Goal: Task Accomplishment & Management: Manage account settings

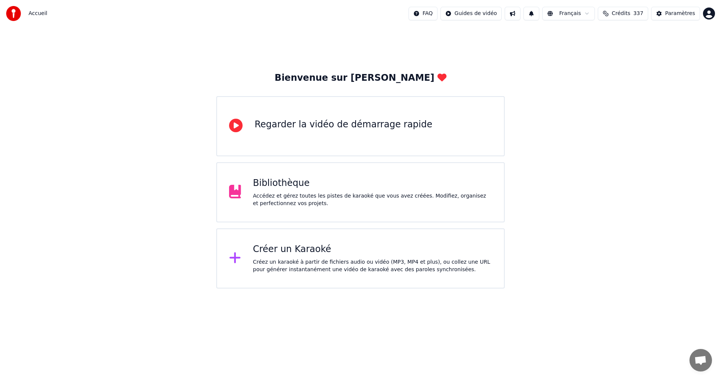
click at [358, 206] on div "Accédez et gérez toutes les pistes de karaoké que vous avez créées. Modifiez, o…" at bounding box center [372, 199] width 239 height 15
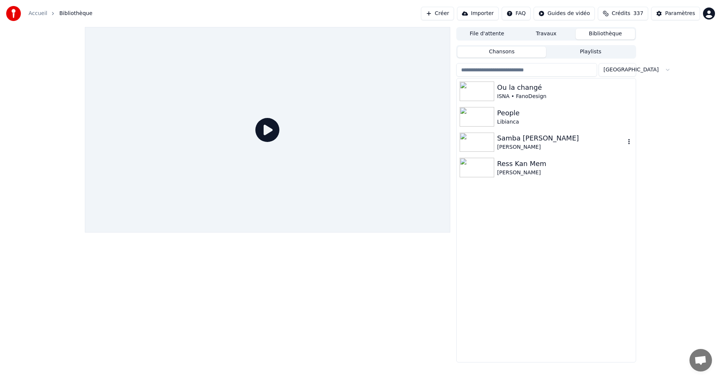
click at [630, 142] on icon "button" at bounding box center [630, 142] width 8 height 6
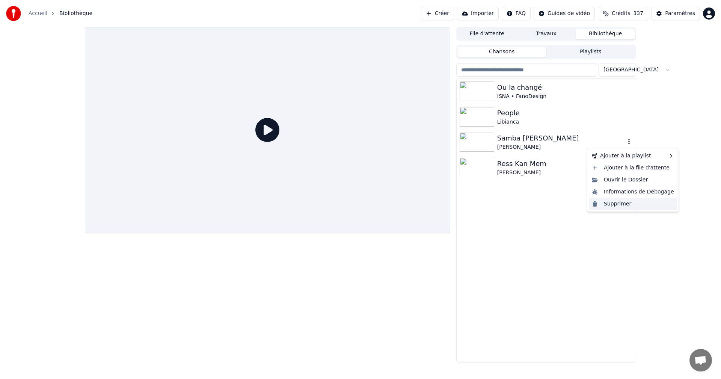
click at [627, 204] on div "Supprimer" at bounding box center [633, 204] width 88 height 12
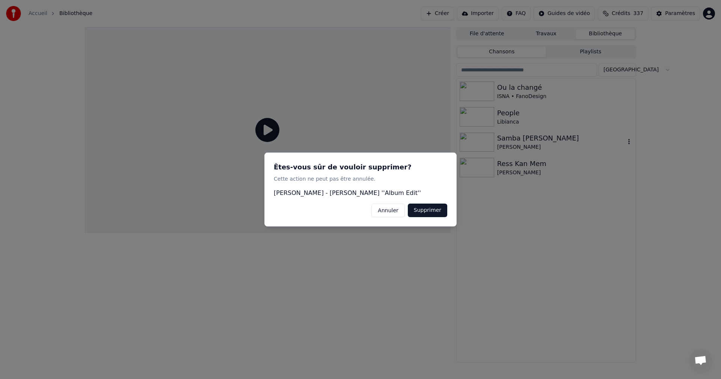
click at [436, 209] on button "Supprimer" at bounding box center [427, 211] width 39 height 14
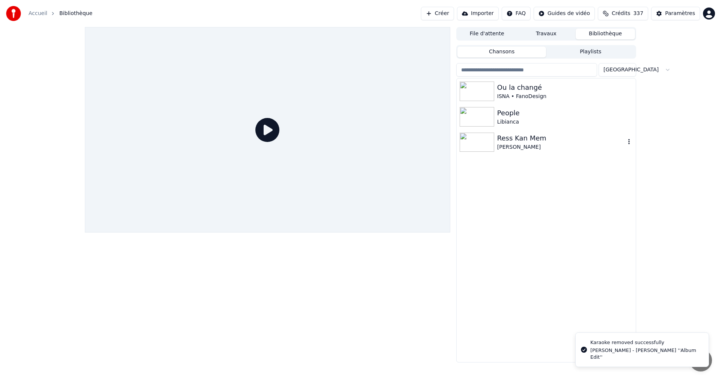
click at [632, 141] on icon "button" at bounding box center [630, 142] width 8 height 6
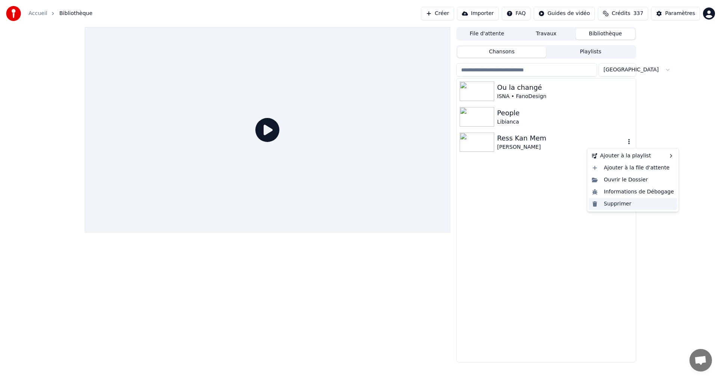
click at [615, 204] on div "Supprimer" at bounding box center [633, 204] width 88 height 12
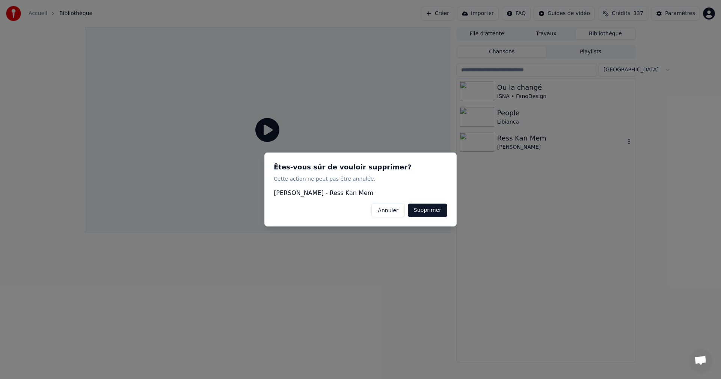
click at [423, 211] on button "Supprimer" at bounding box center [427, 211] width 39 height 14
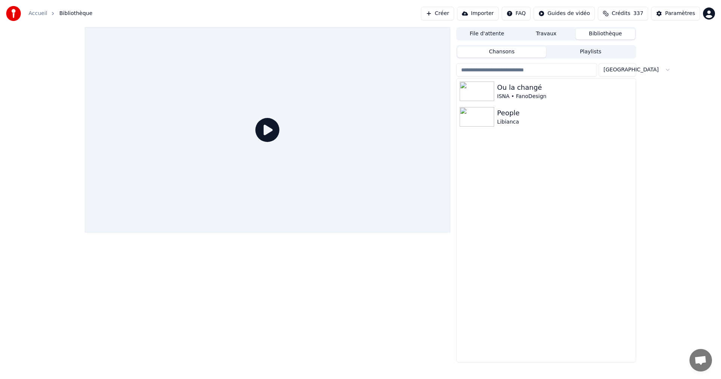
click at [454, 17] on button "Créer" at bounding box center [437, 14] width 33 height 14
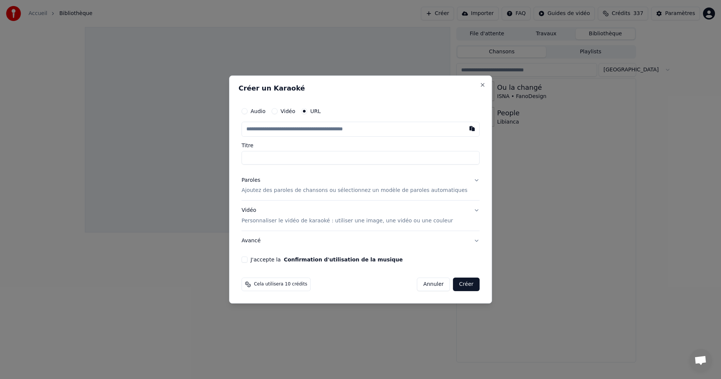
click at [264, 127] on input "text" at bounding box center [361, 129] width 238 height 15
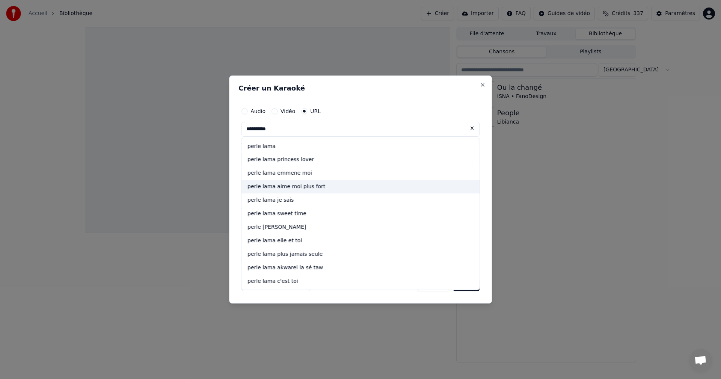
click at [285, 187] on div "perle lama aime moi plus fort" at bounding box center [361, 187] width 238 height 14
type input "**********"
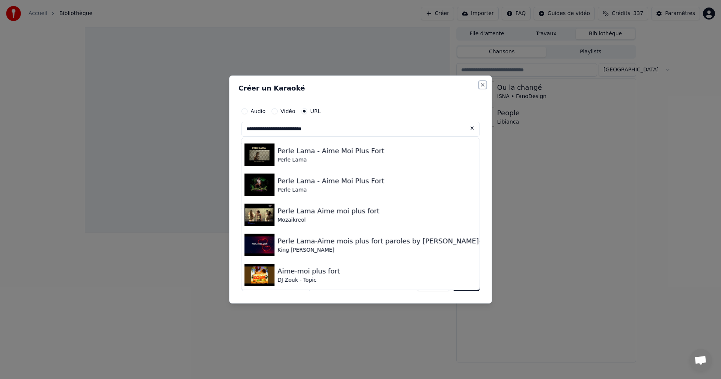
click at [480, 85] on button "Close" at bounding box center [483, 85] width 6 height 6
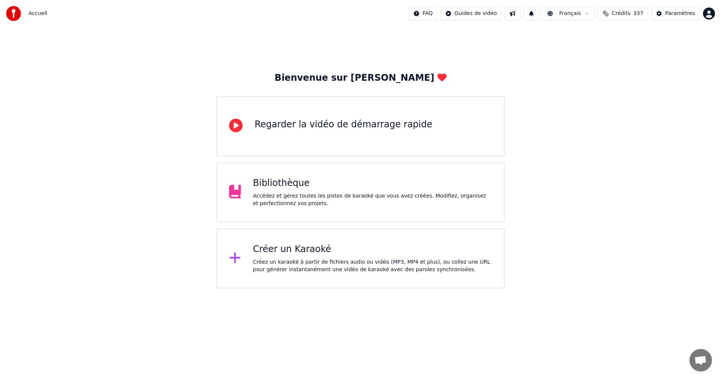
click at [364, 198] on div "Accédez et gérez toutes les pistes de karaoké que vous avez créées. Modifiez, o…" at bounding box center [372, 199] width 239 height 15
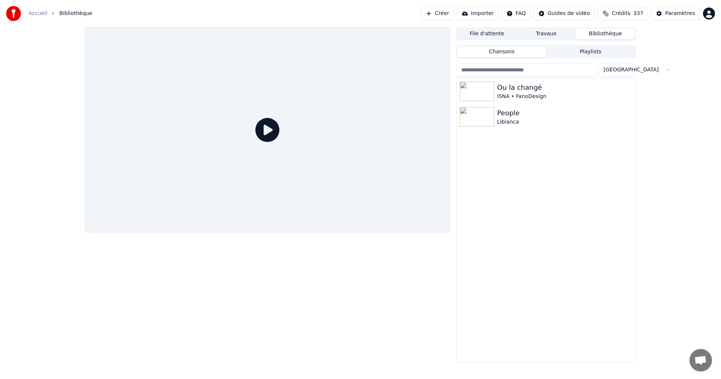
click at [551, 37] on button "Travaux" at bounding box center [546, 34] width 59 height 11
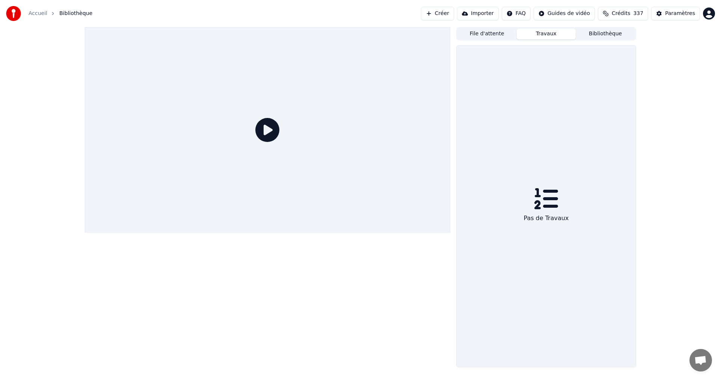
click at [596, 34] on button "Bibliothèque" at bounding box center [605, 34] width 59 height 11
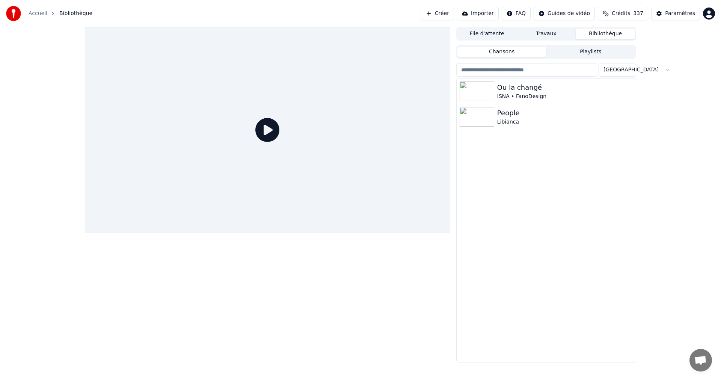
click at [454, 14] on button "Créer" at bounding box center [437, 14] width 33 height 14
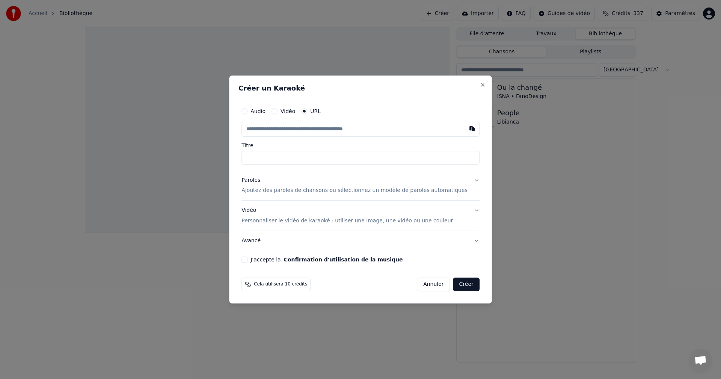
click at [283, 127] on input "text" at bounding box center [361, 129] width 238 height 15
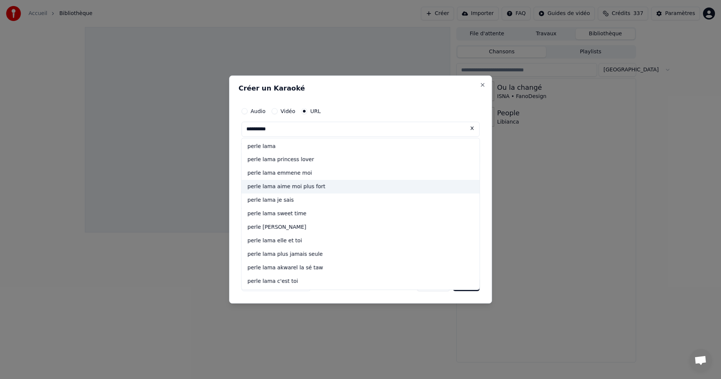
click at [309, 185] on div "perle lama aime moi plus fort" at bounding box center [361, 187] width 238 height 14
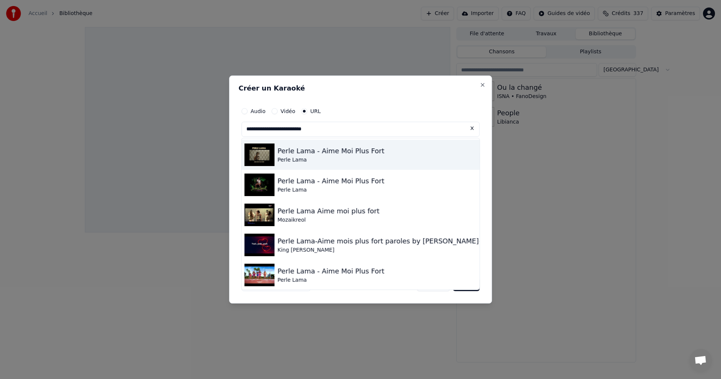
click at [324, 158] on div "Perle Lama" at bounding box center [331, 160] width 107 height 8
type input "**********"
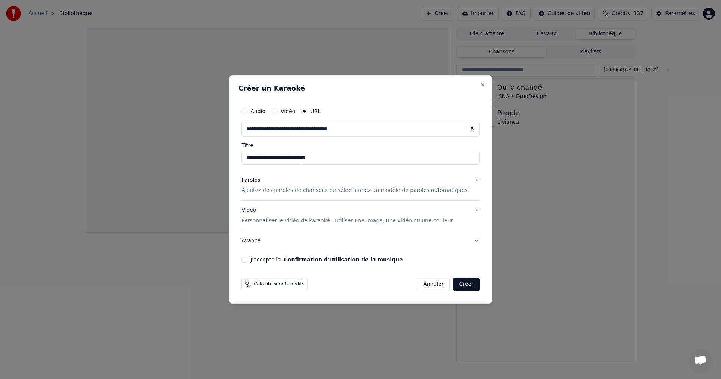
click at [248, 260] on button "J'accepte la Confirmation d'utilisation de la musique" at bounding box center [245, 260] width 6 height 6
click at [453, 283] on button "Créer" at bounding box center [466, 285] width 26 height 14
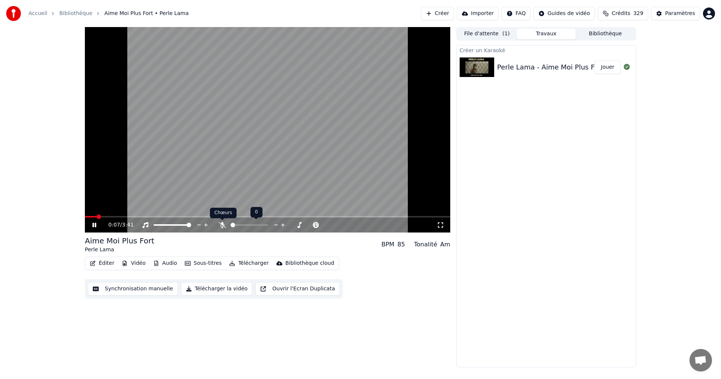
click at [222, 224] on icon at bounding box center [223, 225] width 8 height 6
click at [438, 225] on icon at bounding box center [441, 225] width 8 height 6
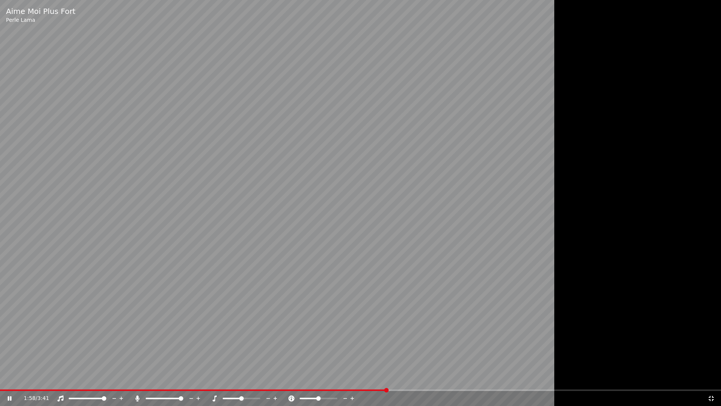
click at [712, 379] on icon at bounding box center [712, 398] width 8 height 6
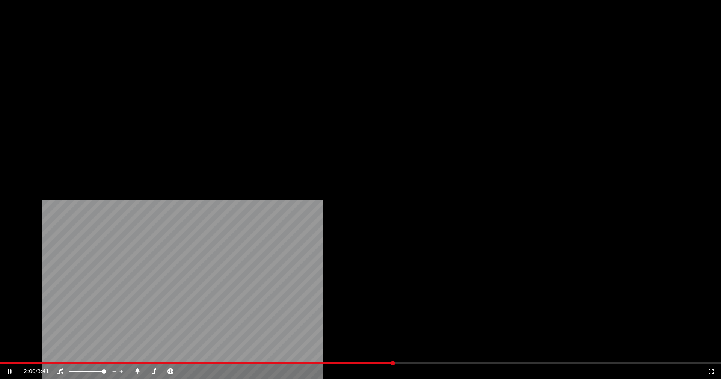
click at [138, 63] on button "Vidéo" at bounding box center [134, 58] width 30 height 11
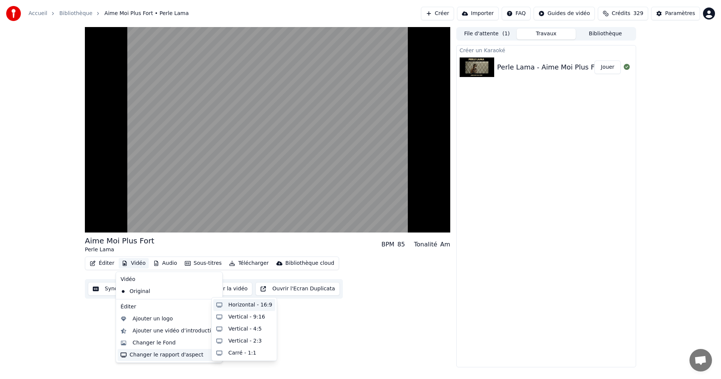
click at [240, 303] on div "Horizontal - 16:9" at bounding box center [250, 305] width 44 height 8
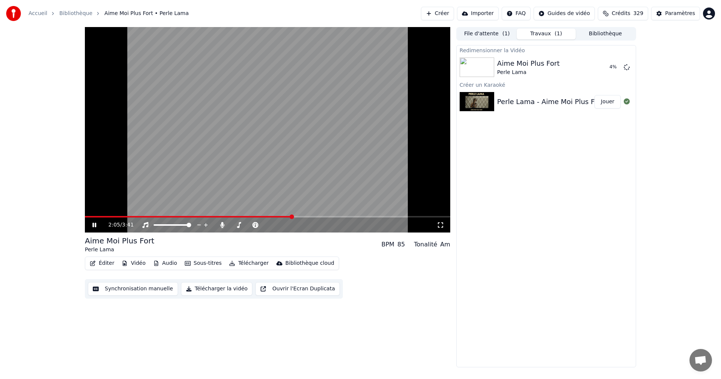
click at [440, 224] on icon at bounding box center [441, 225] width 8 height 6
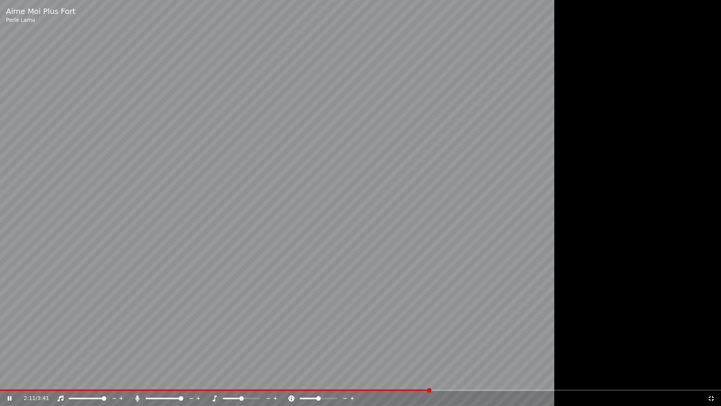
click at [710, 379] on icon at bounding box center [711, 398] width 5 height 5
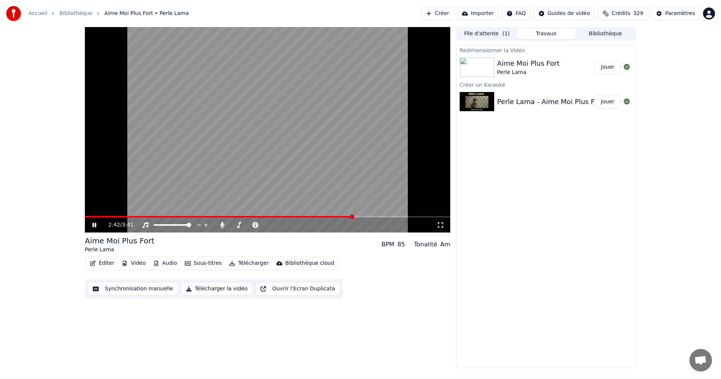
click at [607, 69] on button "Jouer" at bounding box center [608, 67] width 26 height 14
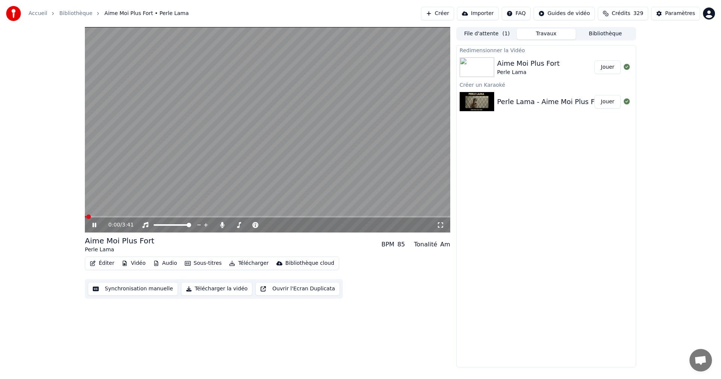
click at [442, 224] on icon at bounding box center [441, 225] width 8 height 6
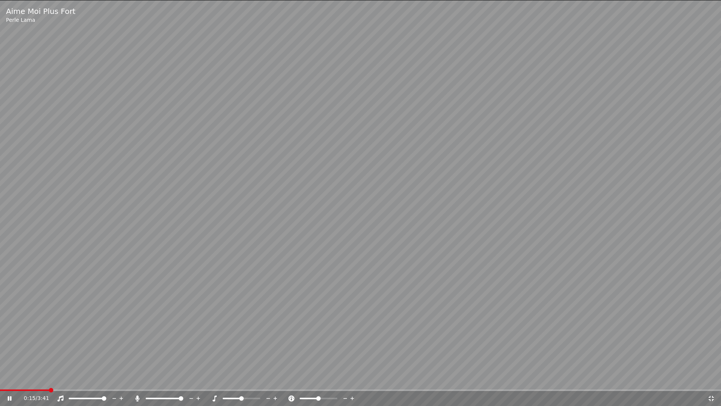
click at [712, 379] on icon at bounding box center [712, 398] width 8 height 6
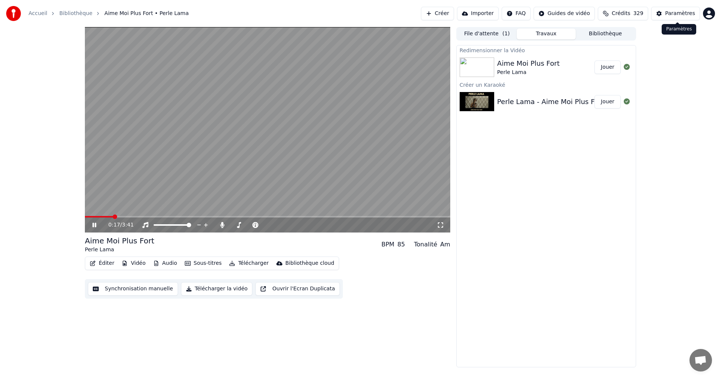
click at [681, 12] on div "Paramètres" at bounding box center [680, 14] width 30 height 8
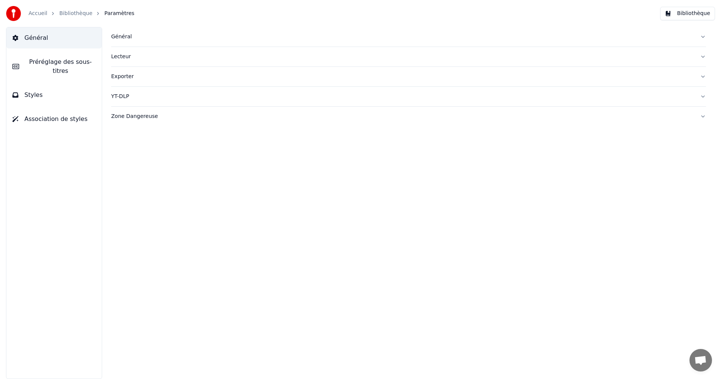
click at [60, 85] on button "Styles" at bounding box center [53, 95] width 95 height 21
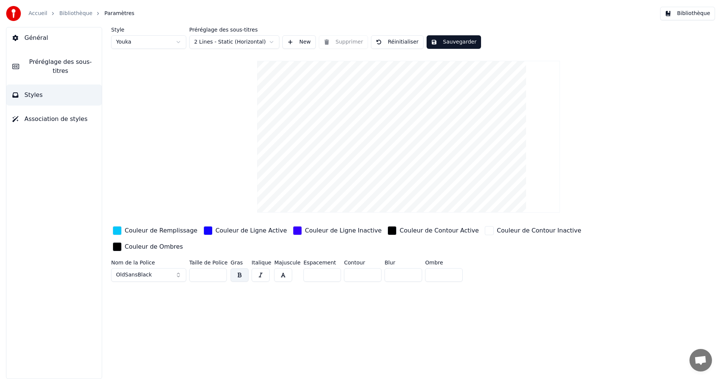
click at [163, 230] on div "Couleur de Remplissage" at bounding box center [161, 230] width 73 height 9
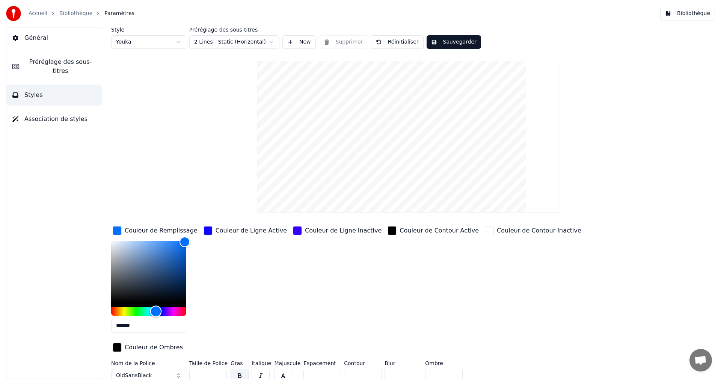
drag, startPoint x: 153, startPoint y: 311, endPoint x: 176, endPoint y: 316, distance: 24.1
click at [162, 316] on div "Hue" at bounding box center [156, 311] width 12 height 12
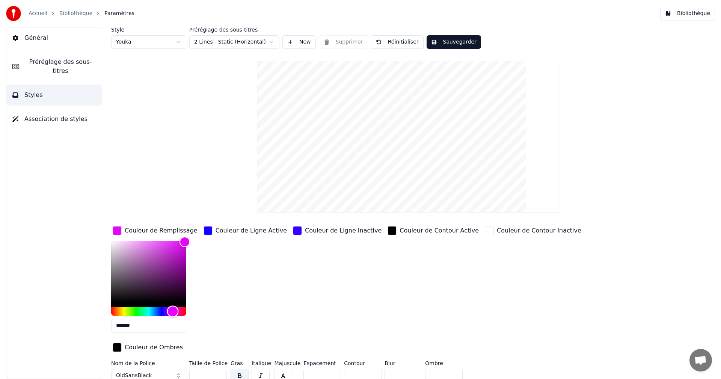
type input "*******"
click at [174, 311] on div "Hue" at bounding box center [175, 311] width 12 height 12
click at [251, 229] on div "Couleur de Ligne Active" at bounding box center [251, 230] width 71 height 9
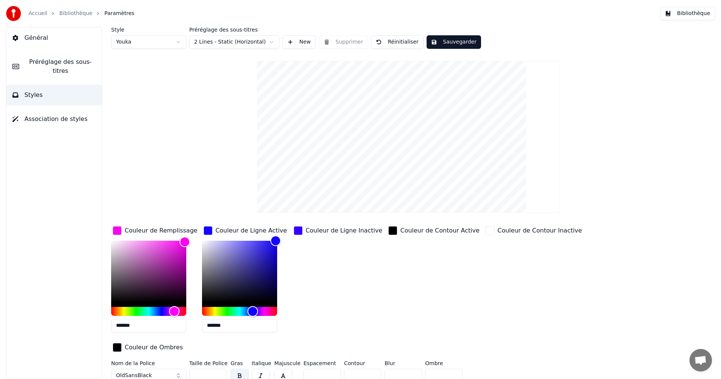
drag, startPoint x: 211, startPoint y: 324, endPoint x: 263, endPoint y: 329, distance: 52.4
click at [263, 329] on input "*******" at bounding box center [239, 326] width 75 height 14
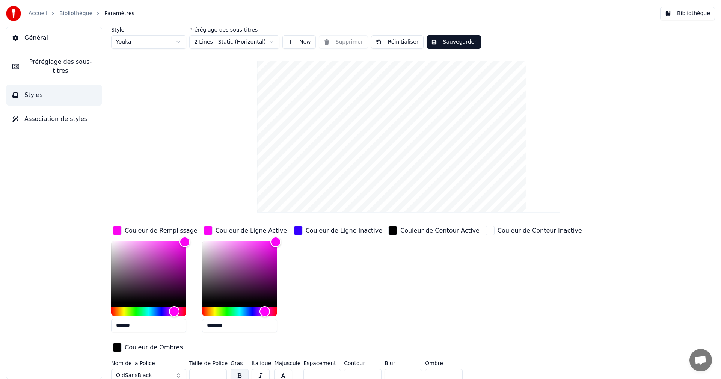
type input "********"
click at [330, 230] on div "Couleur de Ligne Inactive" at bounding box center [344, 230] width 77 height 9
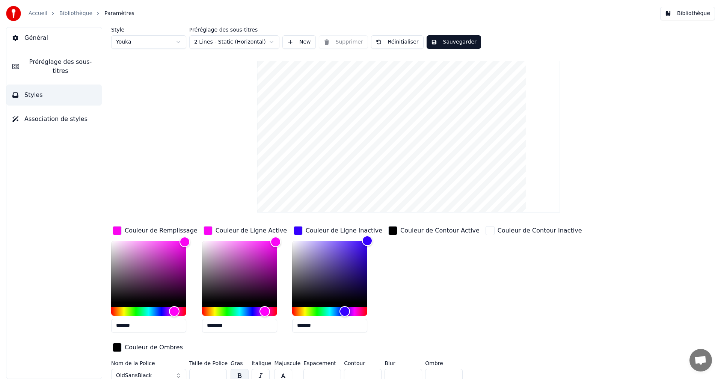
drag, startPoint x: 299, startPoint y: 325, endPoint x: 344, endPoint y: 328, distance: 45.1
click at [344, 328] on input "*******" at bounding box center [329, 326] width 75 height 14
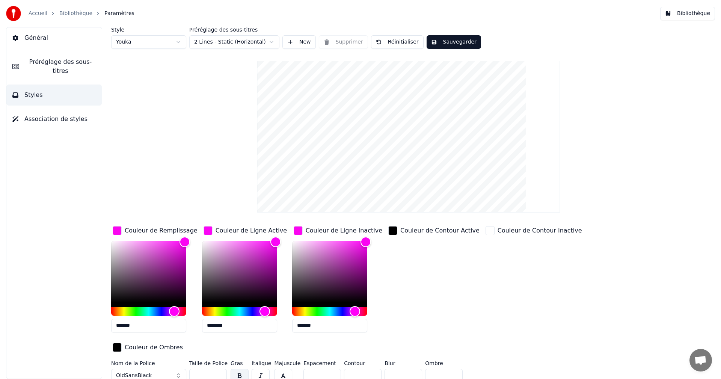
type input "*******"
click at [460, 42] on button "Sauvegarder" at bounding box center [454, 42] width 54 height 14
click at [697, 13] on button "Bibliothèque" at bounding box center [687, 14] width 55 height 14
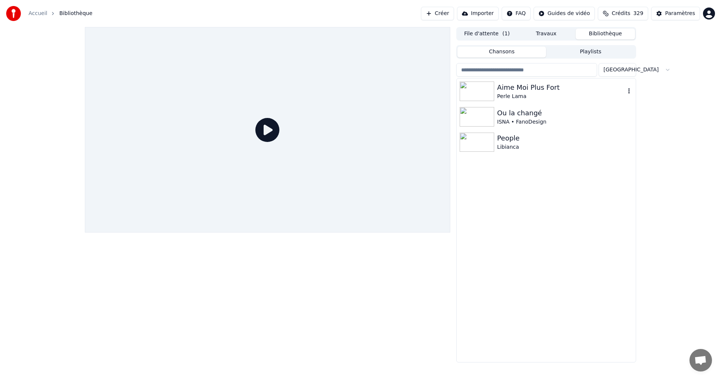
click at [528, 92] on div "Aime Moi Plus Fort" at bounding box center [561, 87] width 128 height 11
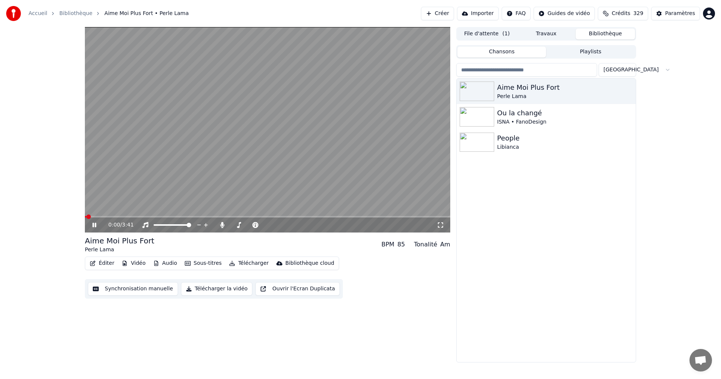
click at [441, 224] on icon at bounding box center [441, 225] width 8 height 6
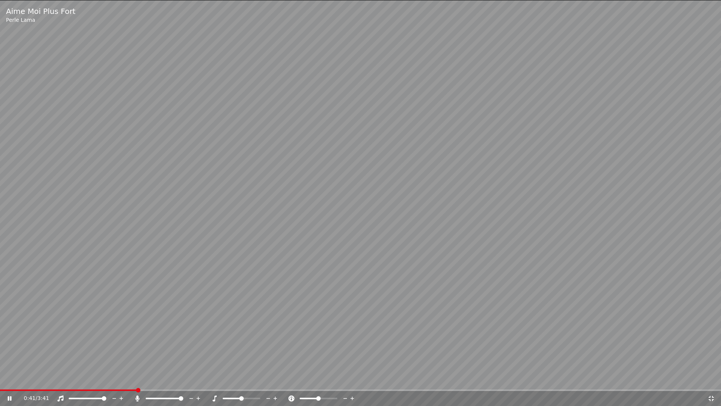
click at [711, 379] on icon at bounding box center [712, 398] width 8 height 6
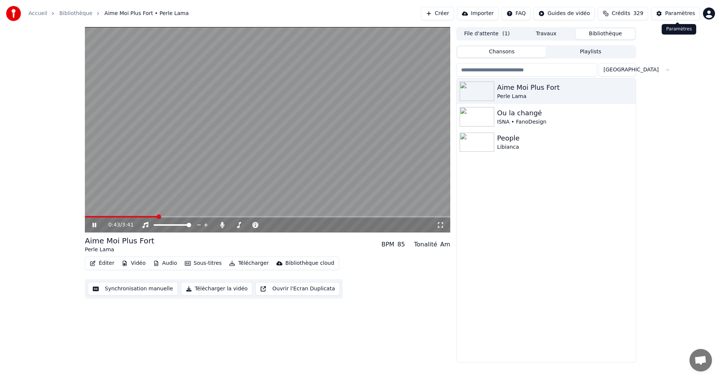
click at [677, 12] on div "Paramètres" at bounding box center [680, 14] width 30 height 8
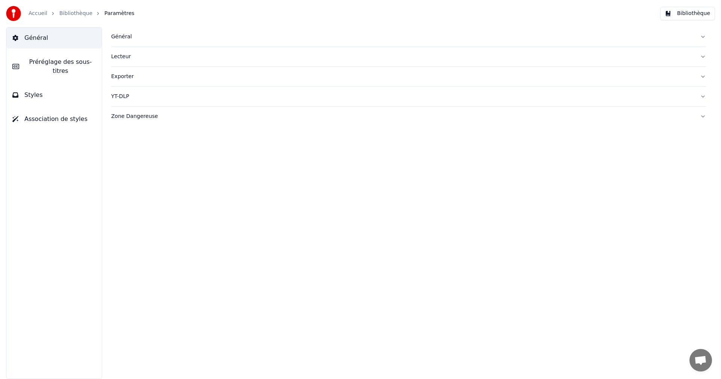
click at [59, 92] on button "Styles" at bounding box center [53, 95] width 95 height 21
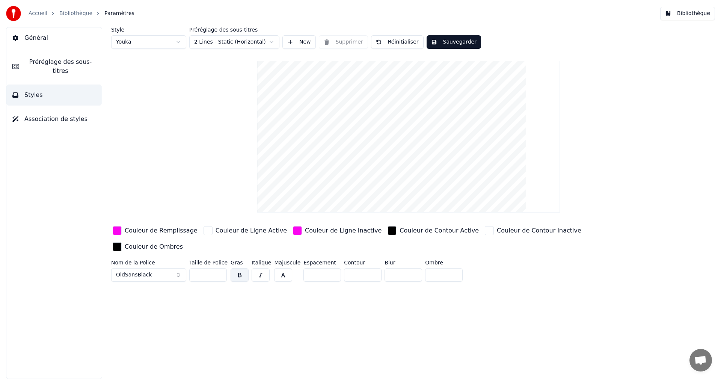
click at [221, 230] on div "Couleur de Ligne Active" at bounding box center [251, 230] width 71 height 9
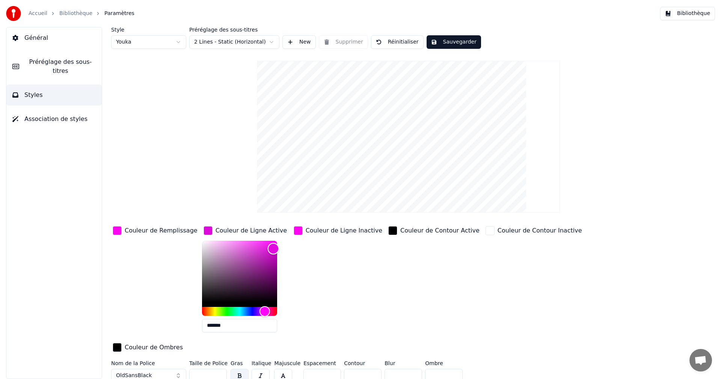
drag, startPoint x: 267, startPoint y: 240, endPoint x: 266, endPoint y: 245, distance: 4.5
click at [268, 245] on div "Color" at bounding box center [274, 249] width 12 height 12
type input "*******"
drag, startPoint x: 267, startPoint y: 245, endPoint x: 269, endPoint y: 239, distance: 6.4
click at [271, 239] on div "Color" at bounding box center [277, 241] width 12 height 12
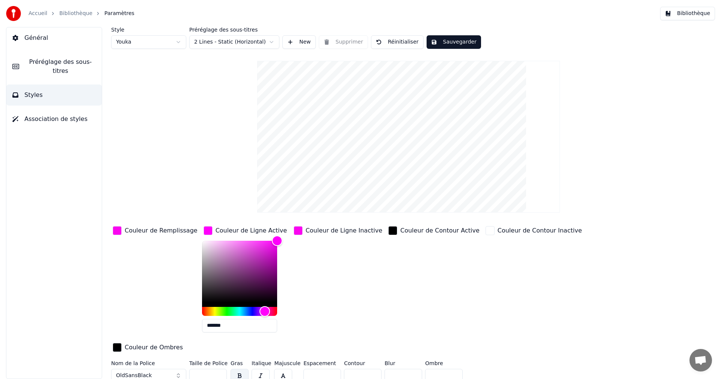
click at [444, 42] on button "Sauvegarder" at bounding box center [454, 42] width 54 height 14
click at [681, 13] on button "Bibliothèque" at bounding box center [687, 14] width 55 height 14
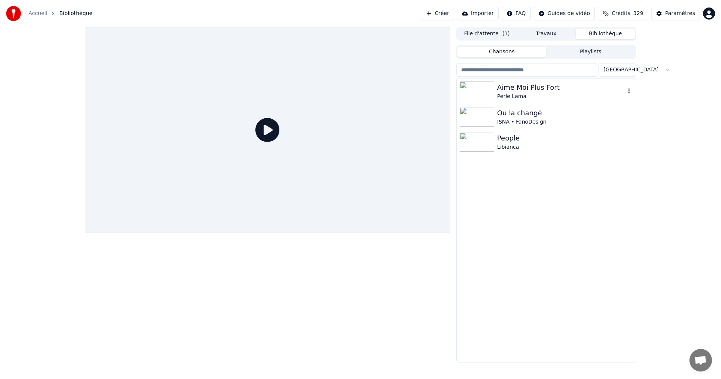
click at [524, 93] on div "Perle Lama" at bounding box center [561, 97] width 128 height 8
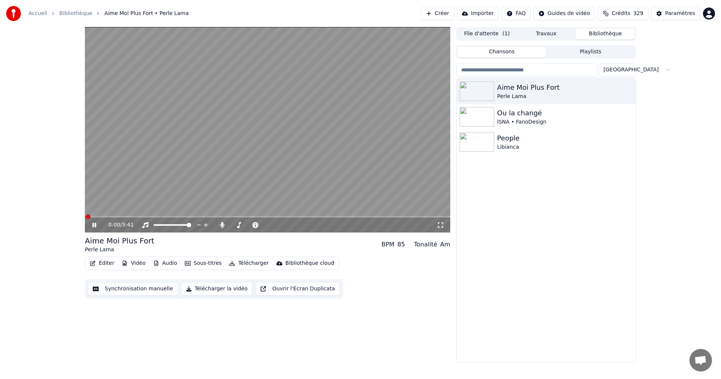
click at [438, 224] on icon at bounding box center [441, 225] width 8 height 6
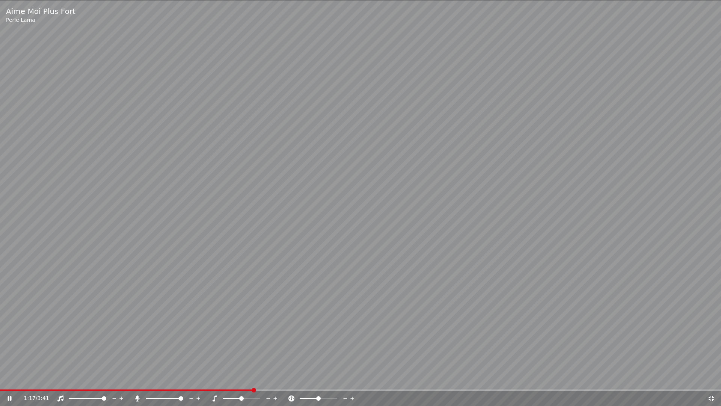
click at [714, 379] on icon at bounding box center [712, 398] width 8 height 6
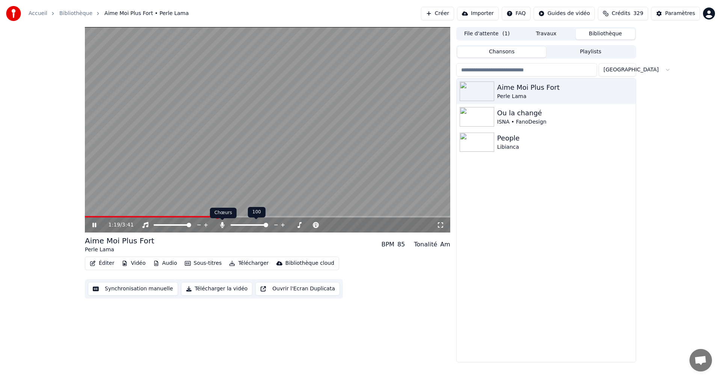
click at [224, 225] on icon at bounding box center [222, 225] width 4 height 6
click at [96, 219] on span at bounding box center [98, 217] width 5 height 5
click at [93, 224] on icon at bounding box center [94, 225] width 4 height 5
click at [85, 218] on span at bounding box center [87, 217] width 5 height 5
click at [528, 92] on div "Aime Moi Plus Fort" at bounding box center [561, 87] width 128 height 11
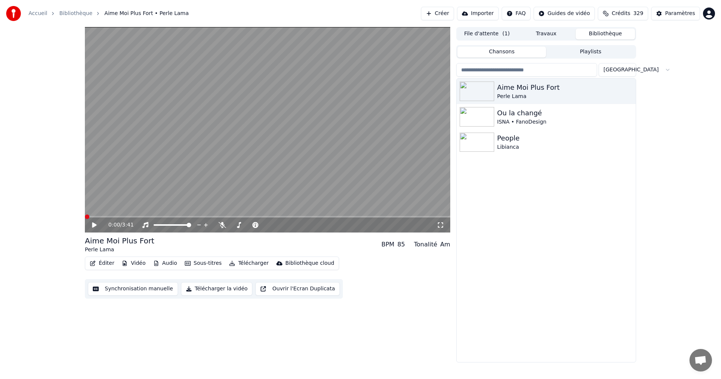
click at [92, 224] on icon at bounding box center [100, 225] width 18 height 6
click at [682, 11] on div "Paramètres" at bounding box center [680, 14] width 30 height 8
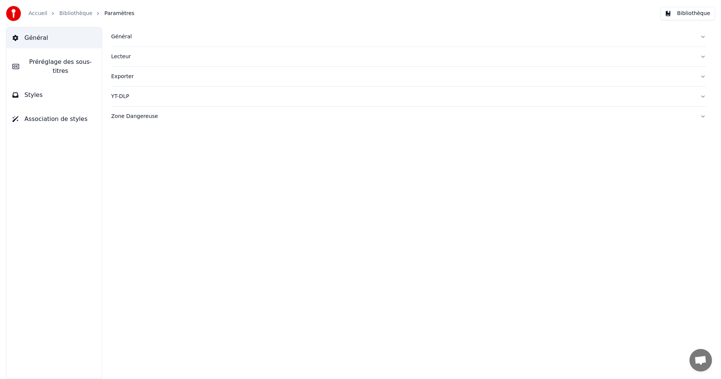
click at [89, 85] on button "Styles" at bounding box center [53, 95] width 95 height 21
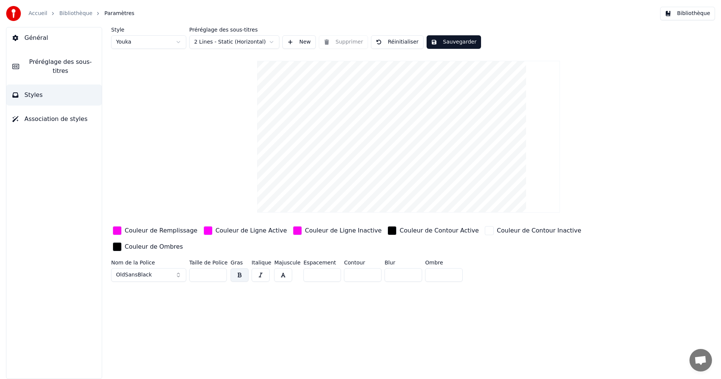
click at [172, 232] on div "Couleur de Remplissage" at bounding box center [161, 230] width 73 height 9
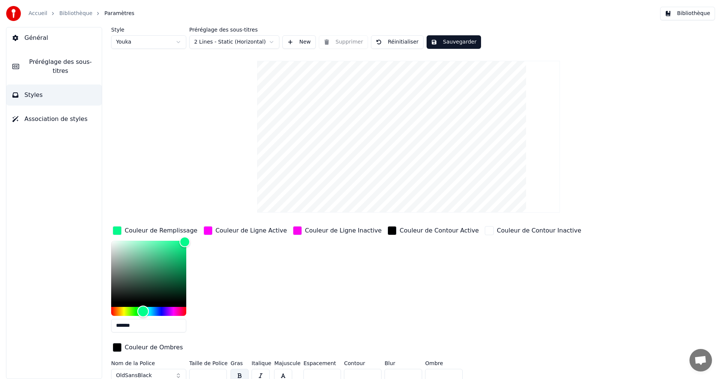
drag, startPoint x: 174, startPoint y: 313, endPoint x: 143, endPoint y: 316, distance: 30.7
click at [143, 316] on div "Hue" at bounding box center [144, 311] width 12 height 12
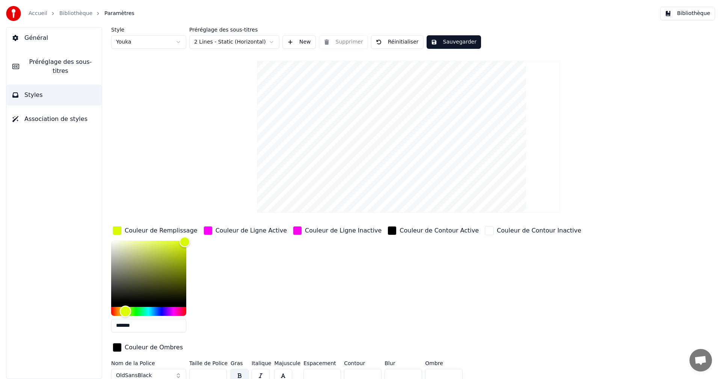
drag, startPoint x: 146, startPoint y: 312, endPoint x: 125, endPoint y: 314, distance: 20.7
click at [125, 314] on div "Hue" at bounding box center [126, 311] width 12 height 12
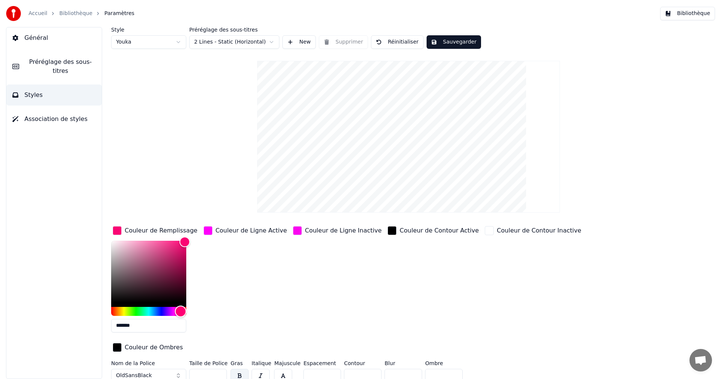
type input "*******"
drag, startPoint x: 127, startPoint y: 313, endPoint x: 181, endPoint y: 313, distance: 54.9
click at [181, 313] on div "Hue" at bounding box center [182, 311] width 12 height 12
click at [460, 45] on button "Sauvegarder" at bounding box center [454, 42] width 54 height 14
click at [690, 12] on button "Bibliothèque" at bounding box center [687, 14] width 55 height 14
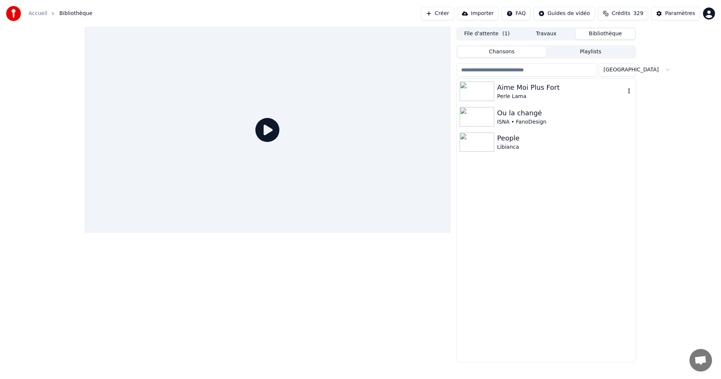
click at [554, 88] on div "Aime Moi Plus Fort" at bounding box center [561, 87] width 128 height 11
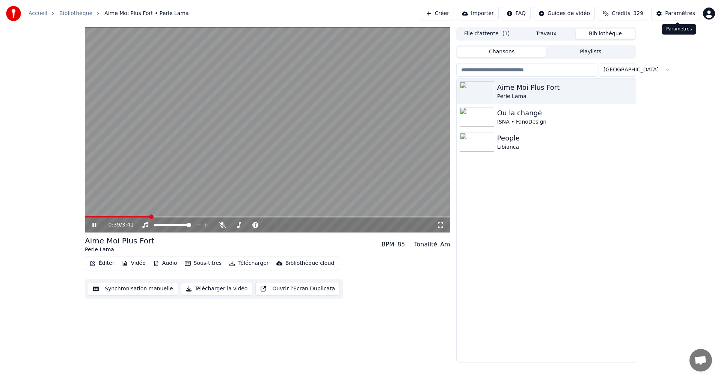
click at [688, 17] on div "Paramètres" at bounding box center [680, 14] width 30 height 8
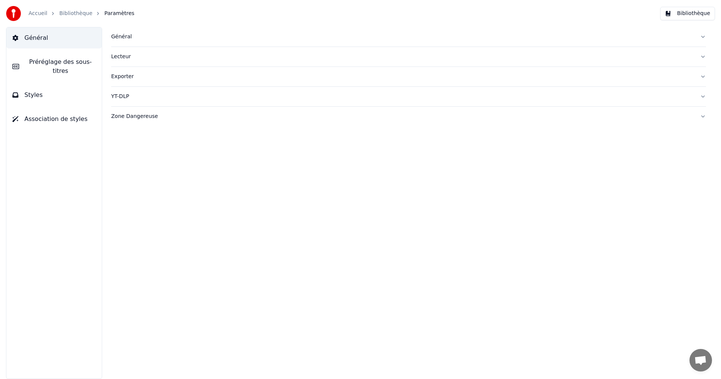
click at [26, 91] on span "Styles" at bounding box center [33, 95] width 18 height 9
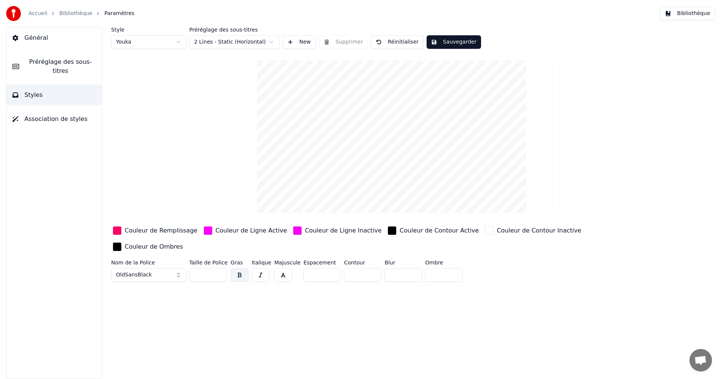
click at [168, 229] on div "Couleur de Remplissage" at bounding box center [161, 230] width 73 height 9
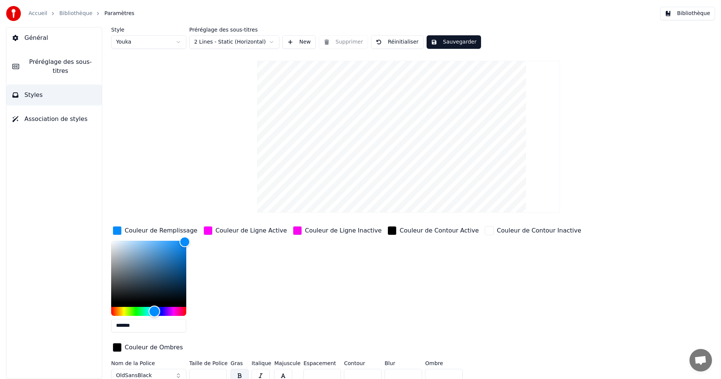
type input "*******"
drag, startPoint x: 179, startPoint y: 311, endPoint x: 156, endPoint y: 309, distance: 23.4
click at [156, 309] on div "Hue" at bounding box center [156, 311] width 12 height 12
click at [260, 230] on div "Couleur de Ligne Active" at bounding box center [251, 230] width 71 height 9
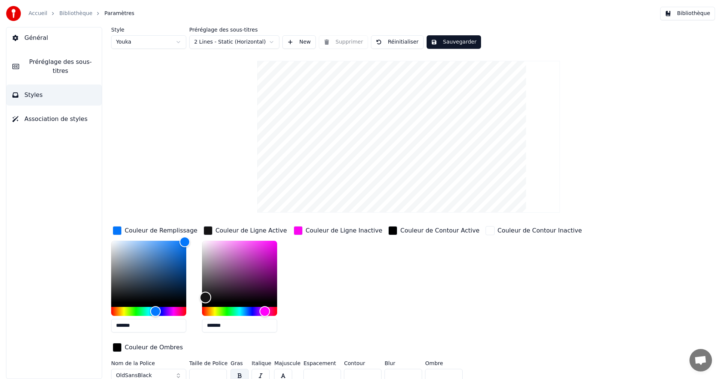
type input "*******"
drag, startPoint x: 259, startPoint y: 246, endPoint x: 205, endPoint y: 304, distance: 79.7
click at [205, 304] on div "Color" at bounding box center [205, 302] width 12 height 12
click at [204, 307] on div "Color" at bounding box center [204, 302] width 12 height 12
click at [324, 231] on div "Couleur de Ligne Inactive" at bounding box center [344, 230] width 77 height 9
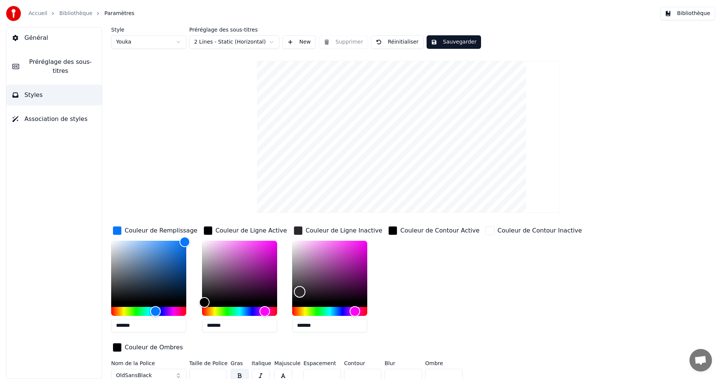
type input "*******"
drag, startPoint x: 367, startPoint y: 240, endPoint x: 293, endPoint y: 305, distance: 97.7
click at [293, 305] on div "Color" at bounding box center [294, 302] width 12 height 12
type input "*******"
drag, startPoint x: 185, startPoint y: 241, endPoint x: 110, endPoint y: 238, distance: 75.2
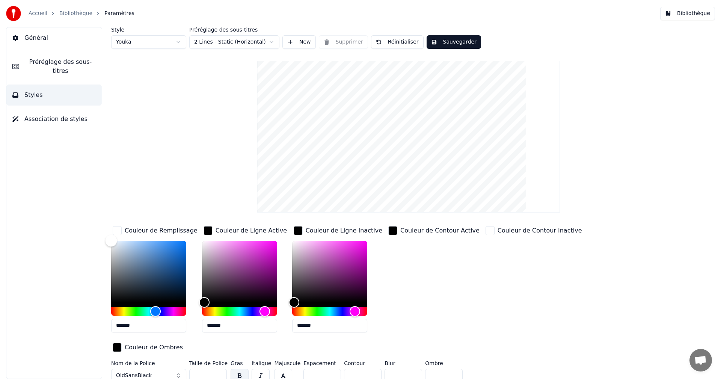
click at [110, 238] on div "Color" at bounding box center [112, 241] width 12 height 12
click at [454, 44] on button "Sauvegarder" at bounding box center [454, 42] width 54 height 14
click at [691, 15] on button "Bibliothèque" at bounding box center [687, 14] width 55 height 14
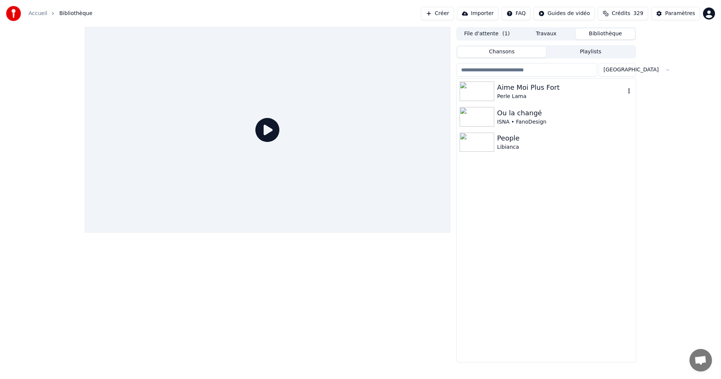
click at [530, 88] on div "Aime Moi Plus Fort" at bounding box center [561, 87] width 128 height 11
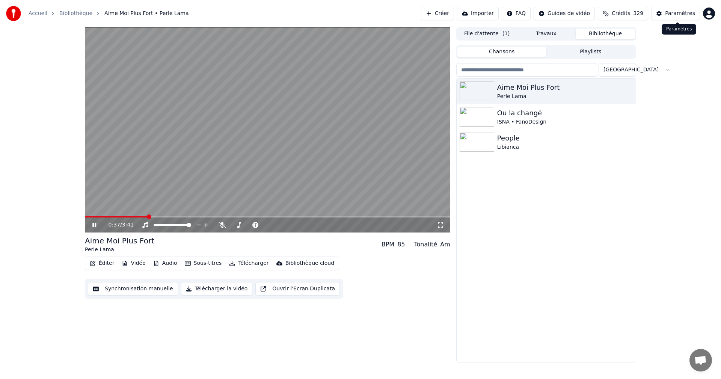
click at [685, 14] on div "Paramètres" at bounding box center [680, 14] width 30 height 8
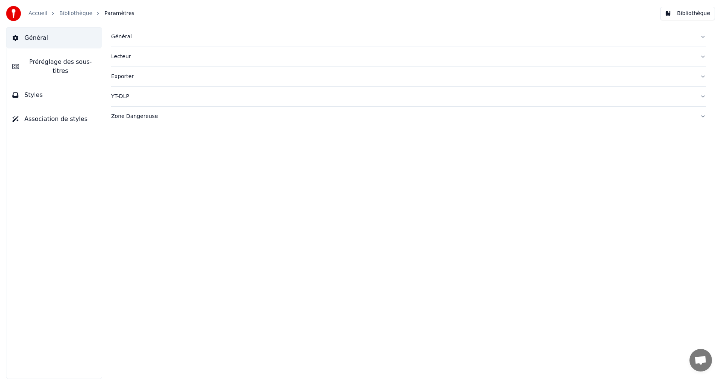
click at [91, 85] on button "Styles" at bounding box center [53, 95] width 95 height 21
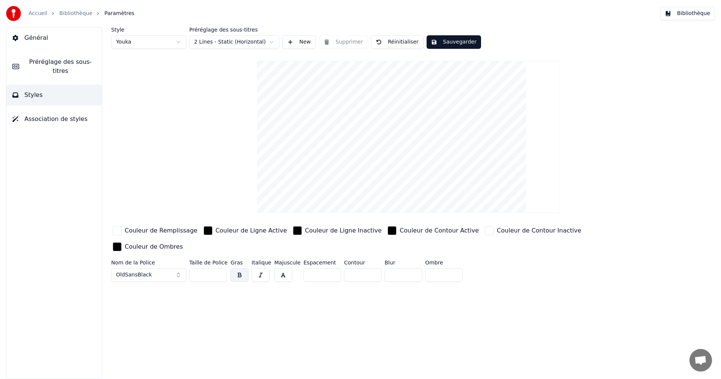
click at [155, 231] on div "Couleur de Remplissage" at bounding box center [161, 230] width 73 height 9
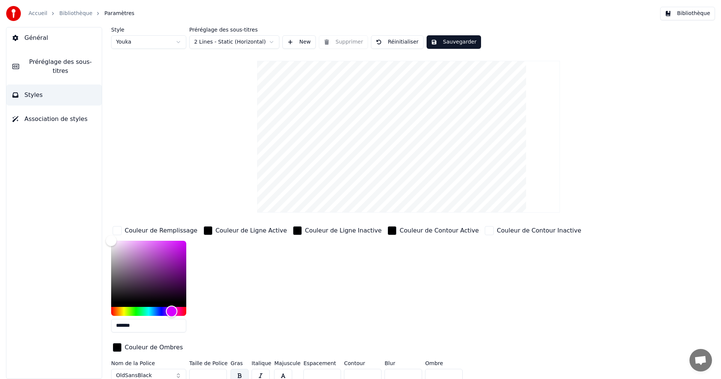
drag, startPoint x: 111, startPoint y: 313, endPoint x: 170, endPoint y: 314, distance: 59.4
click at [171, 314] on div "Hue" at bounding box center [172, 311] width 12 height 12
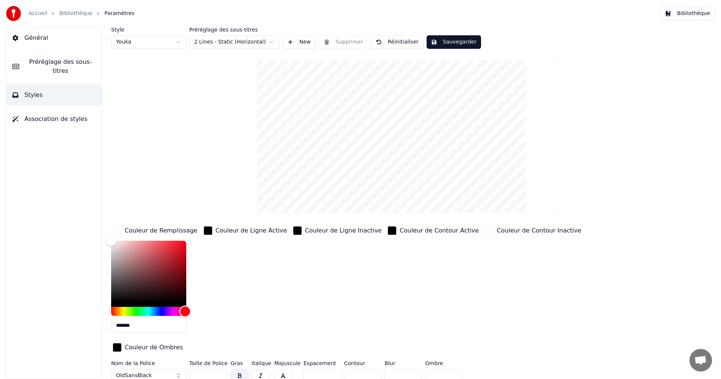
drag, startPoint x: 171, startPoint y: 313, endPoint x: 185, endPoint y: 311, distance: 14.5
click at [185, 311] on div "Hue" at bounding box center [186, 311] width 12 height 12
type input "*******"
drag, startPoint x: 113, startPoint y: 244, endPoint x: 195, endPoint y: 241, distance: 82.7
click at [195, 241] on div "*******" at bounding box center [155, 288] width 88 height 95
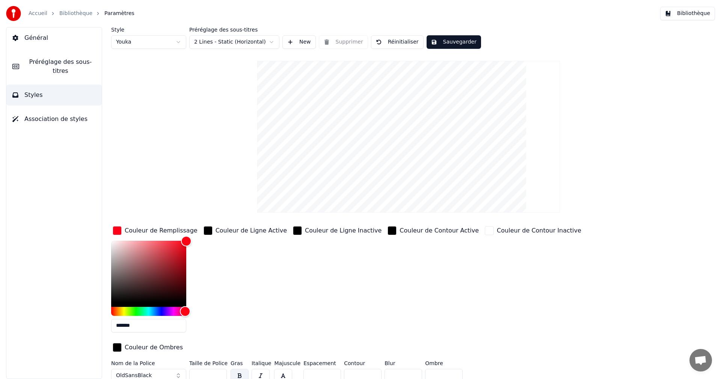
click at [459, 42] on button "Sauvegarder" at bounding box center [454, 42] width 54 height 14
click at [691, 15] on button "Bibliothèque" at bounding box center [687, 14] width 55 height 14
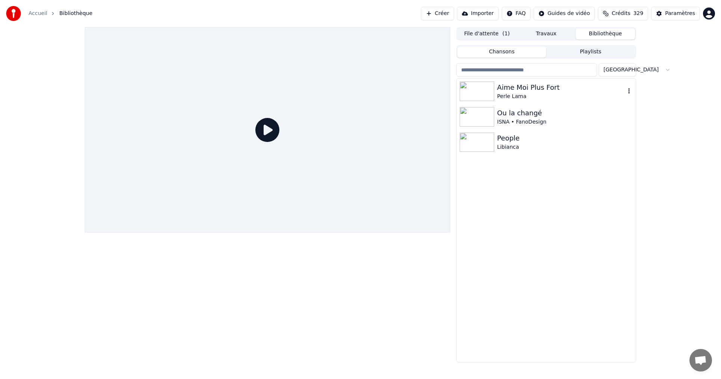
click at [551, 87] on div "Aime Moi Plus Fort" at bounding box center [561, 87] width 128 height 11
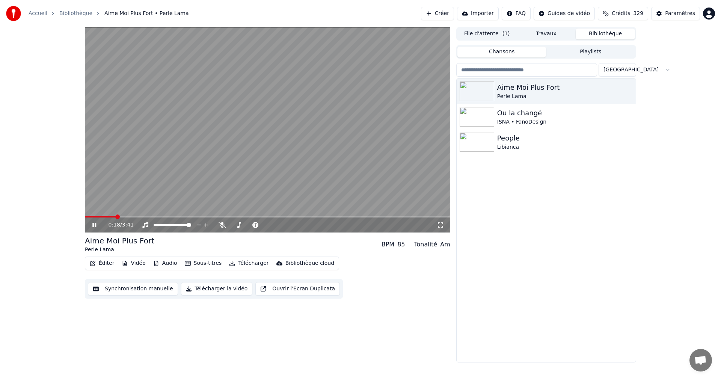
click at [440, 226] on icon at bounding box center [441, 225] width 8 height 6
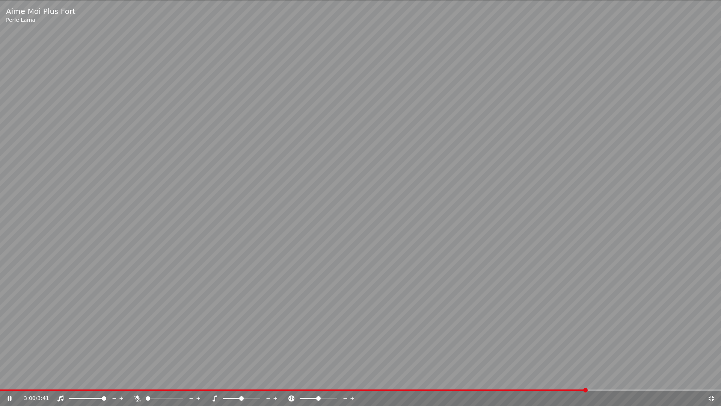
click at [711, 379] on icon at bounding box center [711, 398] width 5 height 5
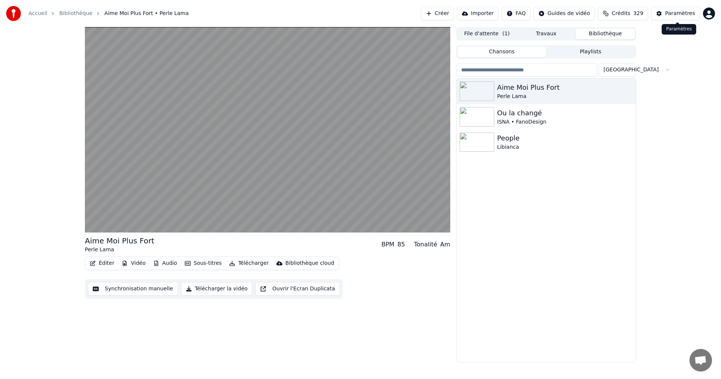
click at [684, 10] on div "Paramètres" at bounding box center [680, 14] width 30 height 8
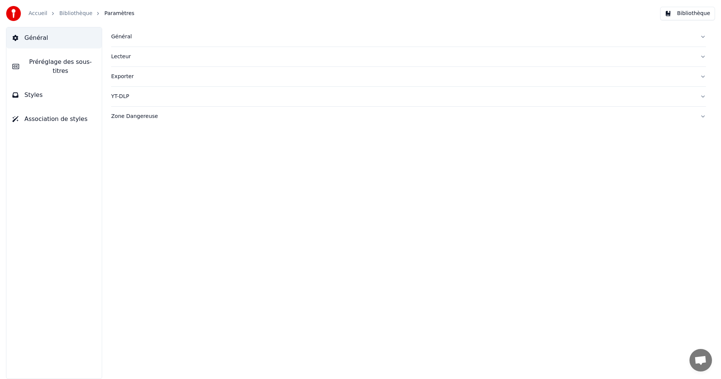
click at [77, 92] on button "Styles" at bounding box center [53, 95] width 95 height 21
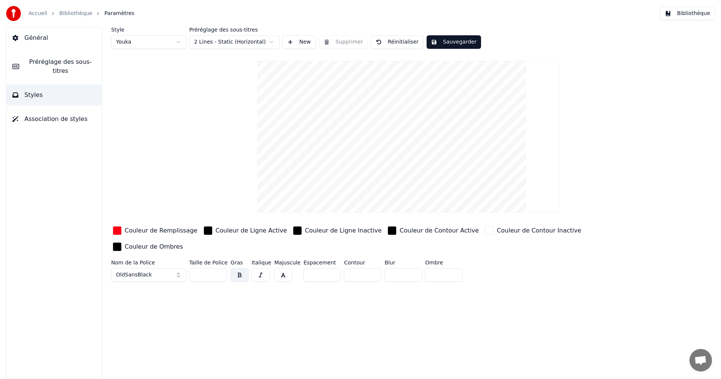
click at [221, 268] on input "**" at bounding box center [208, 275] width 38 height 14
type input "**"
click at [221, 268] on input "**" at bounding box center [208, 275] width 38 height 14
click at [444, 41] on button "Sauvegarder" at bounding box center [454, 42] width 54 height 14
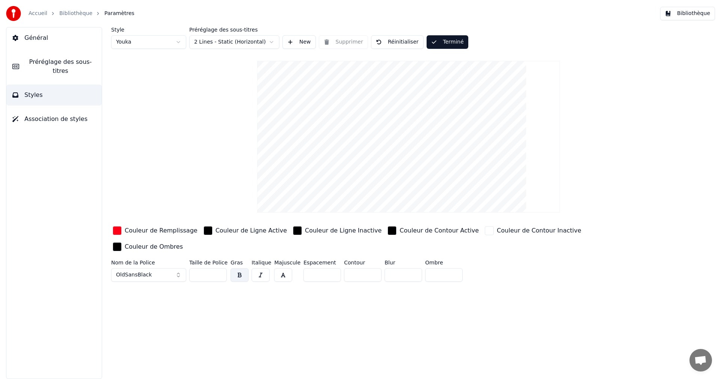
click at [700, 15] on button "Bibliothèque" at bounding box center [687, 14] width 55 height 14
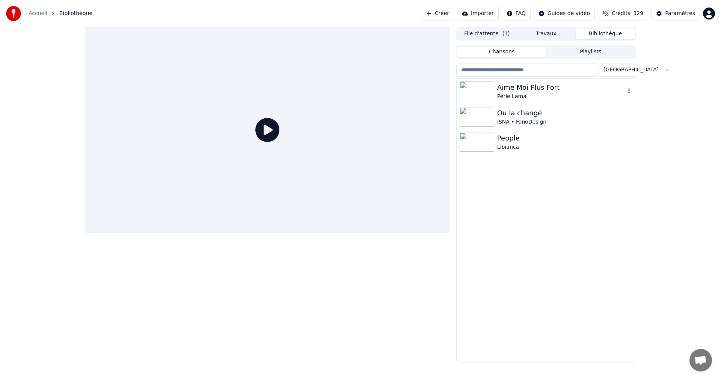
click at [517, 94] on div "Perle Lama" at bounding box center [561, 97] width 128 height 8
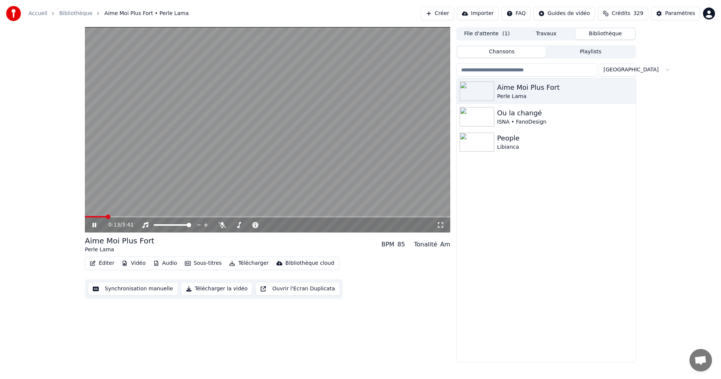
click at [106, 217] on span at bounding box center [268, 217] width 366 height 2
click at [122, 216] on span at bounding box center [268, 217] width 366 height 2
click at [441, 225] on icon at bounding box center [441, 225] width 8 height 6
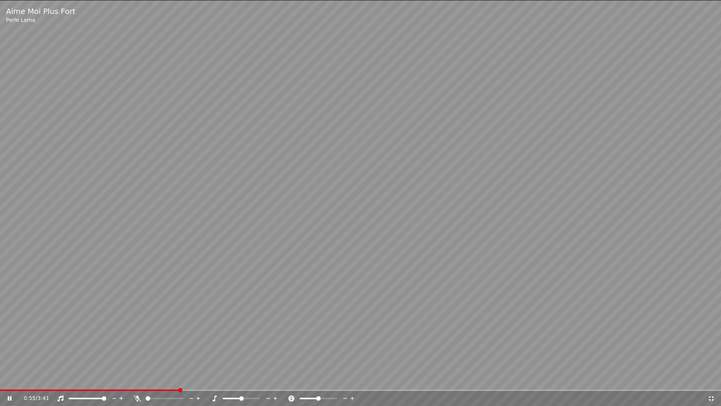
click at [179, 379] on span at bounding box center [180, 390] width 5 height 5
click at [713, 379] on icon at bounding box center [711, 398] width 5 height 5
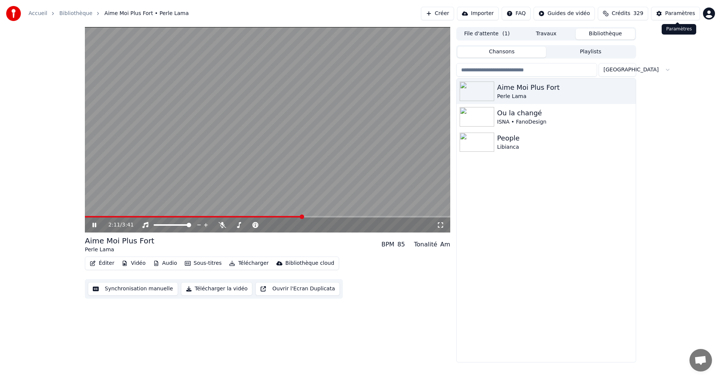
click at [673, 14] on div "Paramètres" at bounding box center [680, 14] width 30 height 8
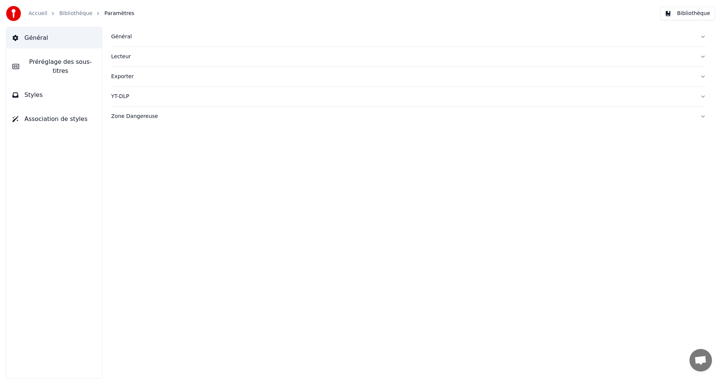
click at [46, 64] on span "Préréglage des sous-titres" at bounding box center [60, 66] width 71 height 18
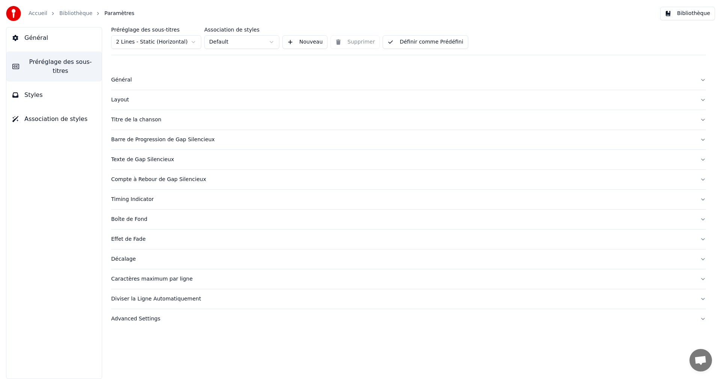
click at [144, 281] on div "Caractères maximum par ligne" at bounding box center [402, 279] width 583 height 8
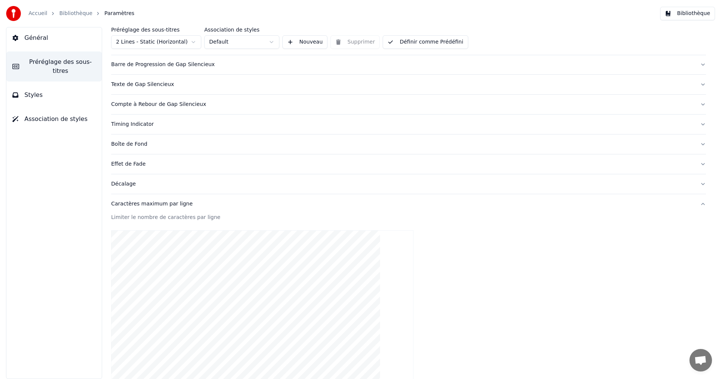
scroll to position [188, 0]
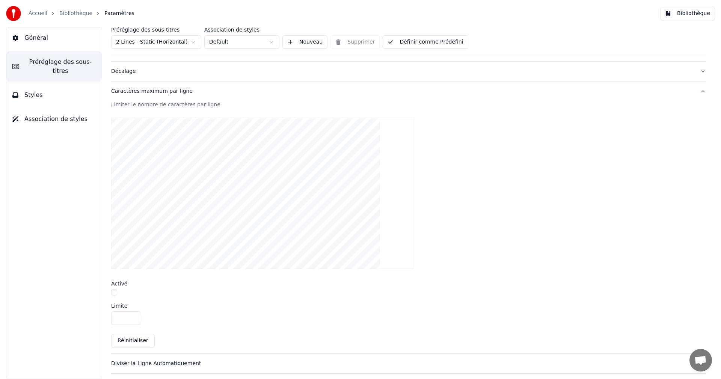
click at [113, 293] on button "button" at bounding box center [114, 292] width 6 height 6
drag, startPoint x: 121, startPoint y: 317, endPoint x: 113, endPoint y: 317, distance: 7.1
click at [113, 317] on input "**" at bounding box center [126, 318] width 30 height 14
type input "**"
click at [425, 45] on button "Définir comme Prédéfini" at bounding box center [425, 42] width 85 height 14
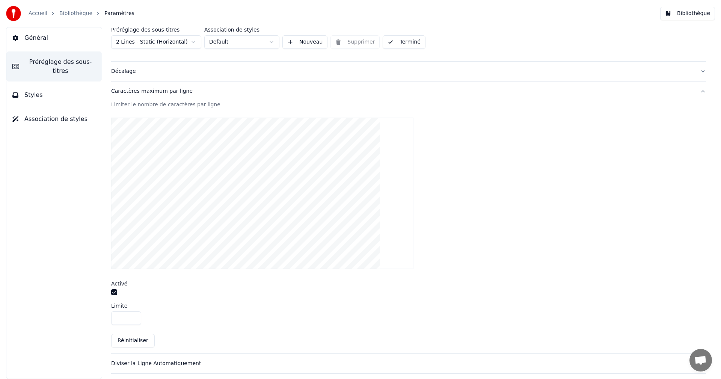
click at [704, 12] on button "Bibliothèque" at bounding box center [687, 14] width 55 height 14
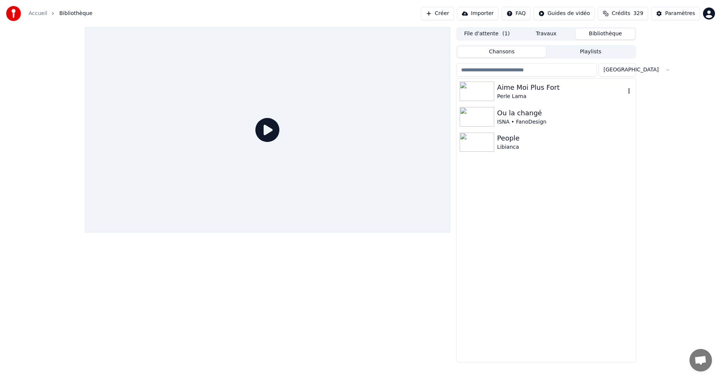
click at [519, 88] on div "Aime Moi Plus Fort" at bounding box center [561, 87] width 128 height 11
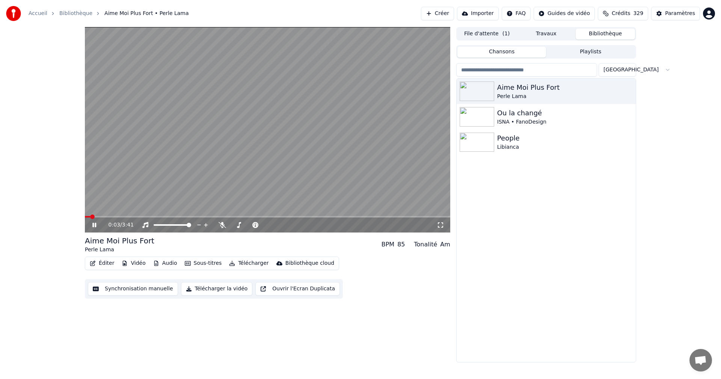
drag, startPoint x: 440, startPoint y: 224, endPoint x: 440, endPoint y: 234, distance: 9.4
click at [440, 225] on icon at bounding box center [441, 225] width 8 height 6
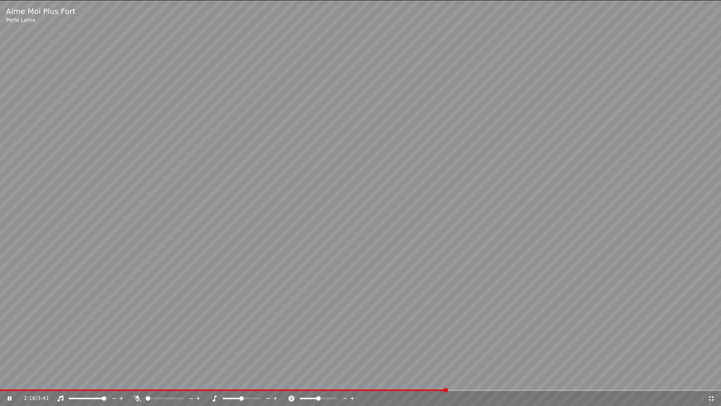
click at [711, 379] on icon at bounding box center [712, 398] width 8 height 6
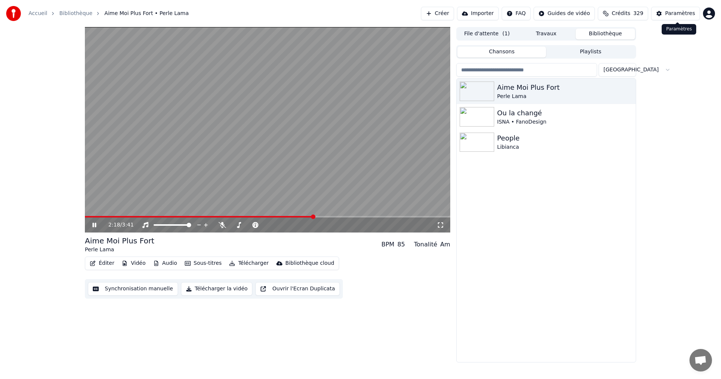
click at [688, 16] on div "Paramètres" at bounding box center [680, 14] width 30 height 8
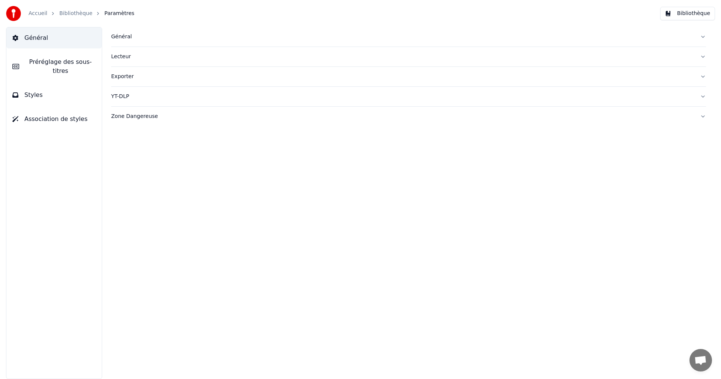
click at [84, 85] on button "Styles" at bounding box center [53, 95] width 95 height 21
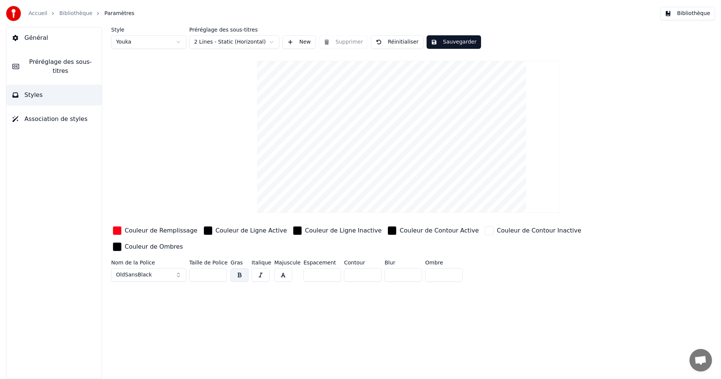
click at [89, 66] on button "Préréglage des sous-titres" at bounding box center [53, 66] width 95 height 30
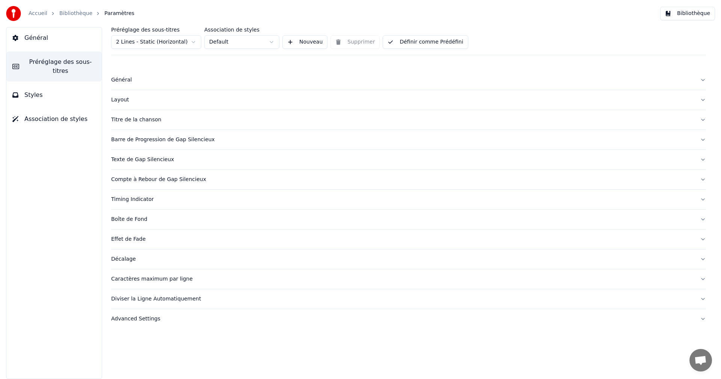
click at [134, 279] on div "Caractères maximum par ligne" at bounding box center [402, 279] width 583 height 8
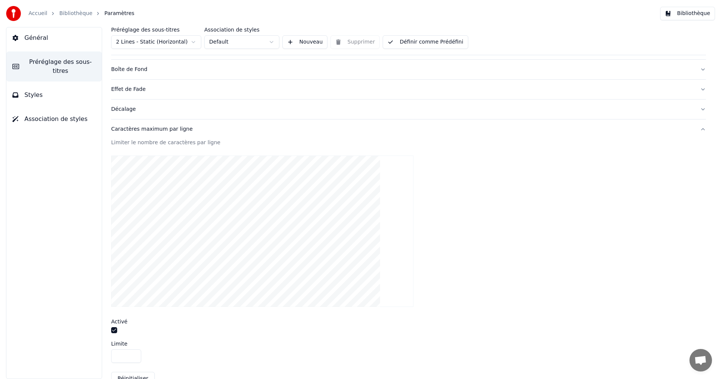
scroll to position [150, 0]
click at [114, 329] on button "button" at bounding box center [114, 330] width 6 height 6
click at [176, 130] on div "Caractères maximum par ligne" at bounding box center [402, 129] width 583 height 8
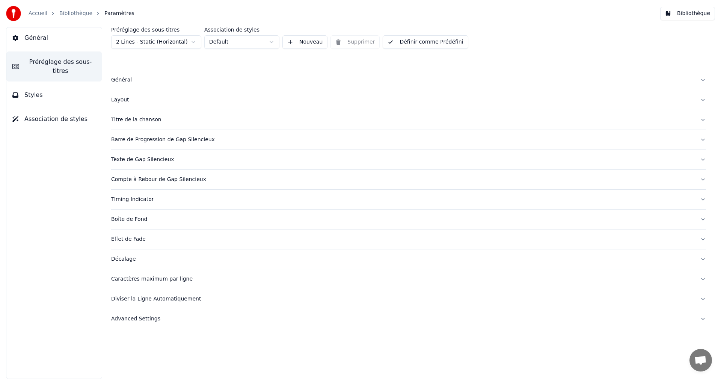
click at [155, 300] on div "Diviser la Ligne Automatiquement" at bounding box center [402, 299] width 583 height 8
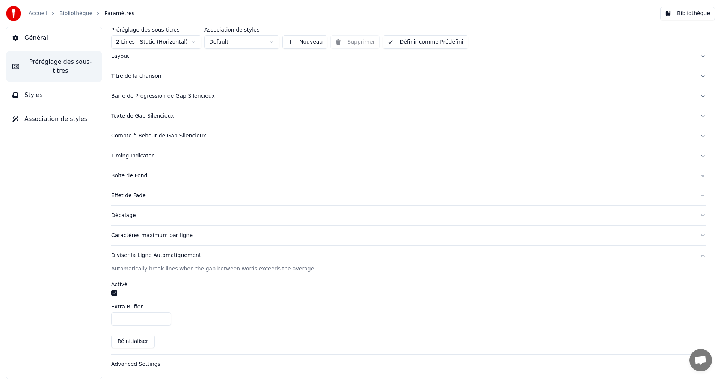
scroll to position [44, 0]
click at [117, 295] on button "button" at bounding box center [114, 292] width 6 height 6
click at [447, 41] on button "Définir comme Prédéfini" at bounding box center [425, 42] width 85 height 14
click at [706, 15] on button "Bibliothèque" at bounding box center [687, 14] width 55 height 14
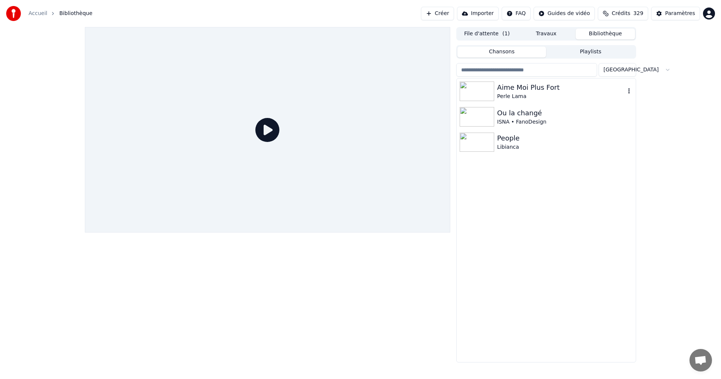
click at [558, 85] on div "Aime Moi Plus Fort" at bounding box center [561, 87] width 128 height 11
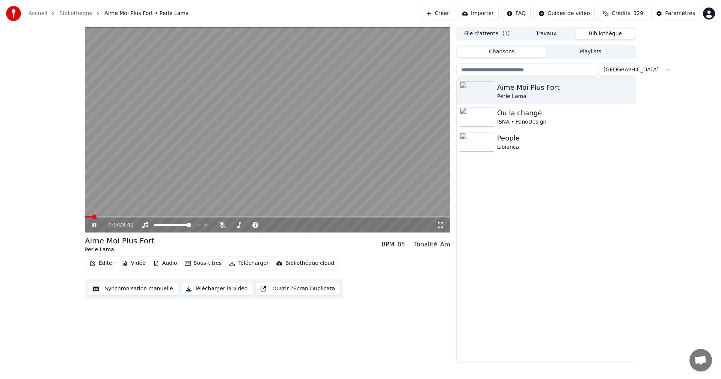
click at [438, 225] on icon at bounding box center [441, 225] width 8 height 6
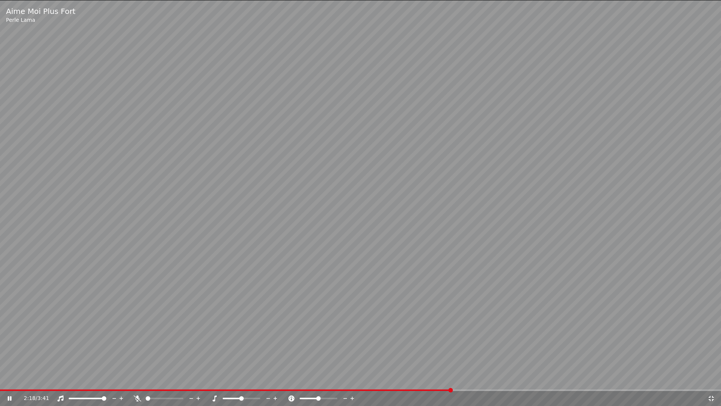
click at [710, 379] on icon at bounding box center [712, 398] width 8 height 6
